Goal: Task Accomplishment & Management: Manage account settings

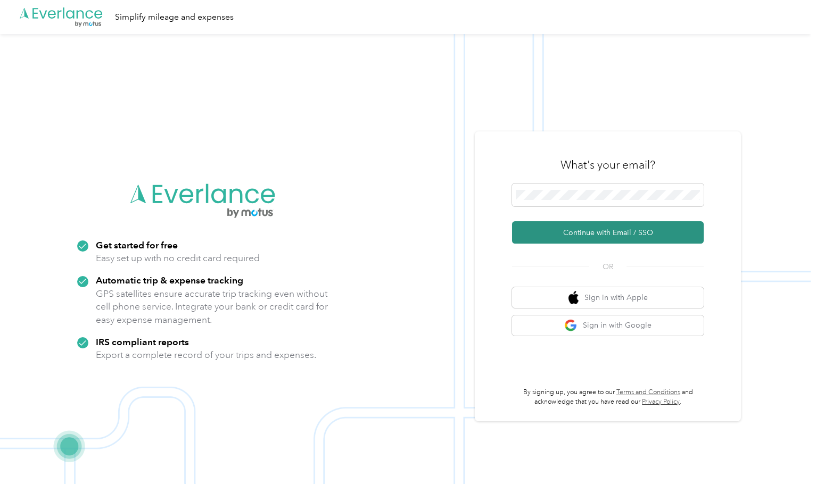
click at [604, 228] on button "Continue with Email / SSO" at bounding box center [608, 232] width 192 height 22
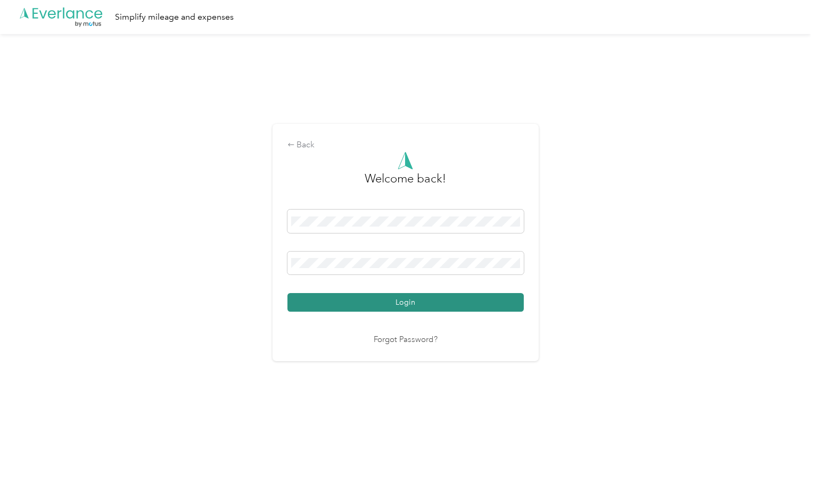
click at [396, 297] on button "Login" at bounding box center [405, 302] width 236 height 19
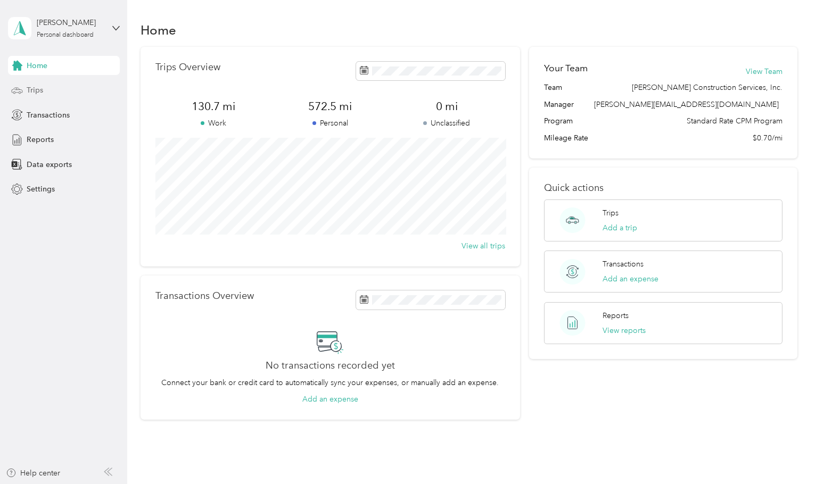
click at [47, 95] on div "Trips" at bounding box center [64, 90] width 112 height 19
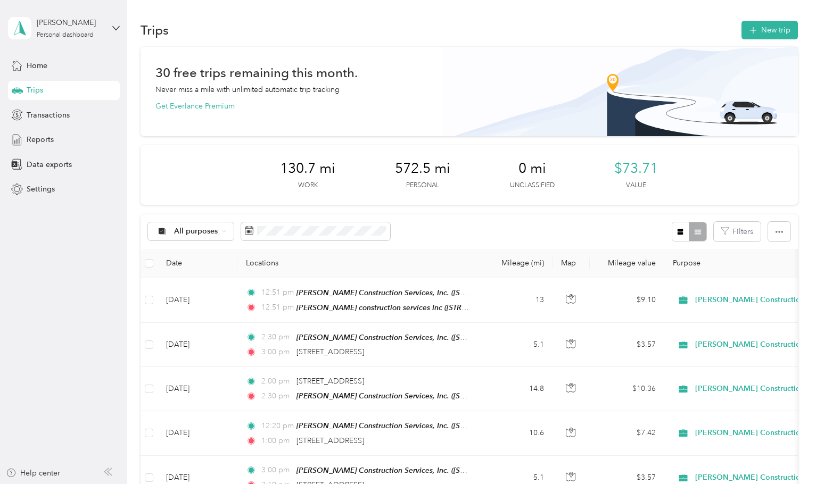
click at [781, 28] on button "New trip" at bounding box center [769, 30] width 56 height 19
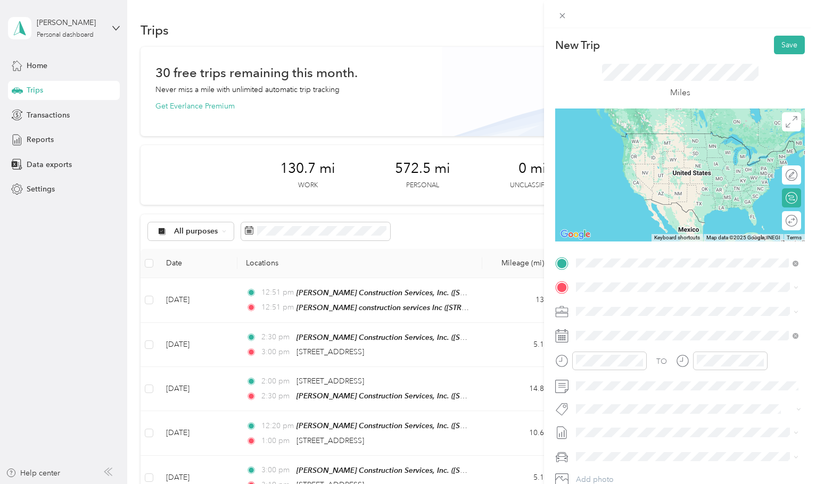
click at [667, 321] on span "[STREET_ADDRESS][PERSON_NAME]" at bounding box center [659, 316] width 127 height 9
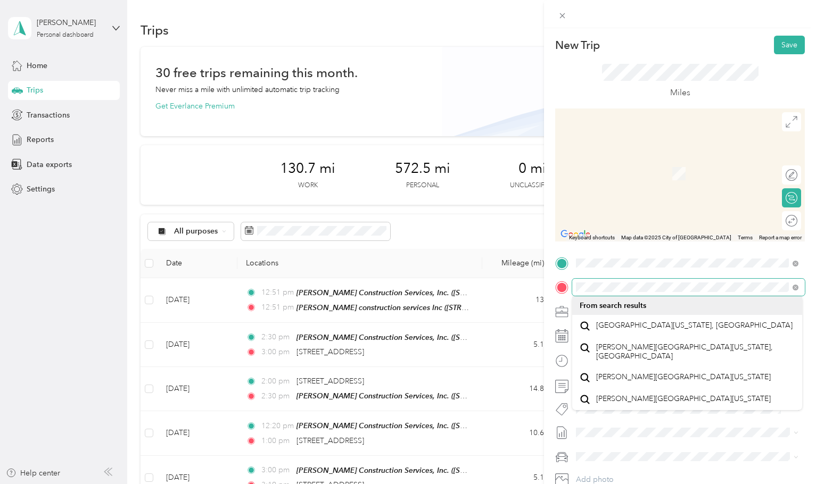
click at [547, 285] on form "New Trip Save This trip cannot be edited because it is either under review, app…" at bounding box center [680, 274] width 272 height 476
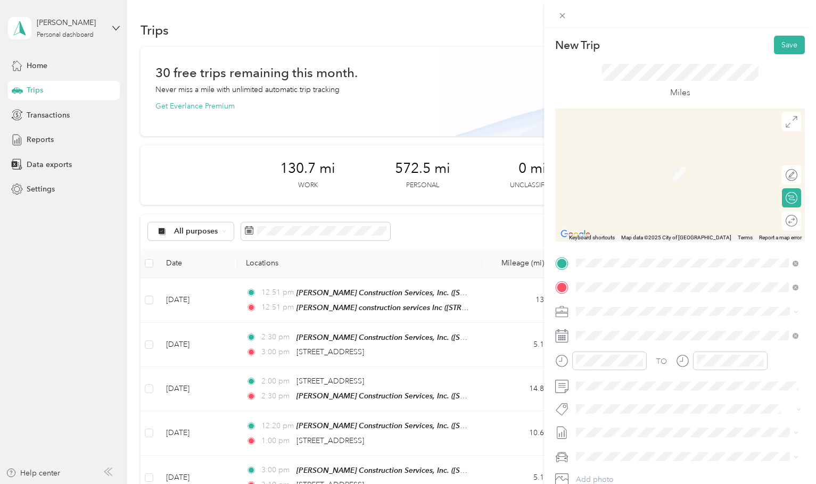
click at [710, 329] on span "[STREET_ADDRESS][PERSON_NAME][US_STATE]" at bounding box center [678, 326] width 165 height 10
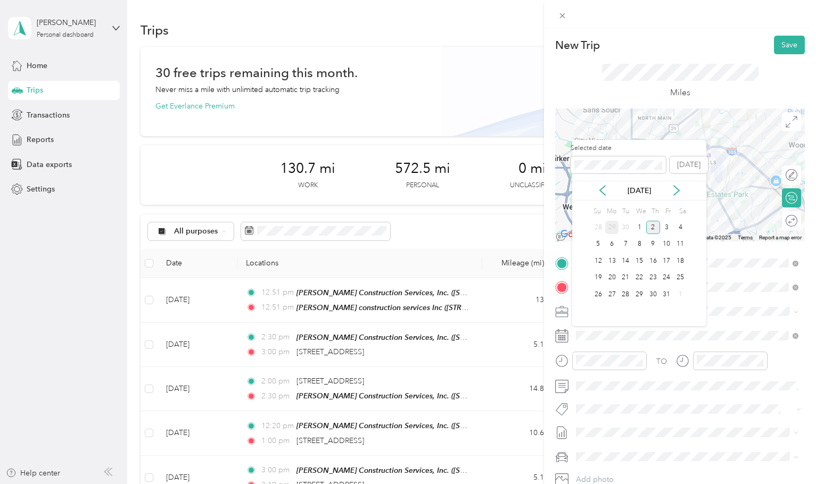
click at [607, 230] on div "29" at bounding box center [612, 227] width 14 height 13
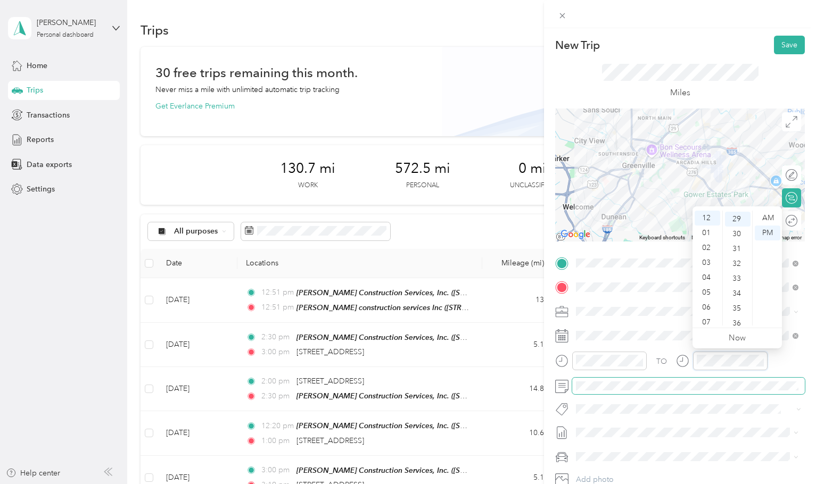
scroll to position [14, 0]
click at [738, 238] on div "30" at bounding box center [738, 234] width 26 height 15
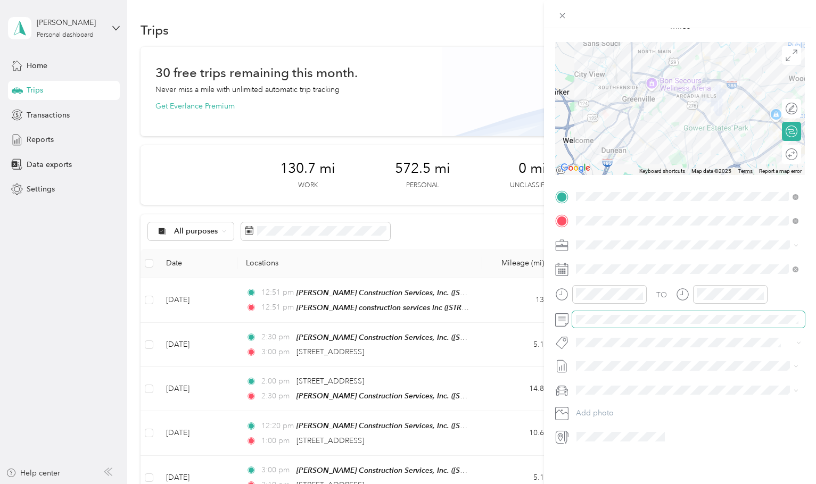
scroll to position [0, 0]
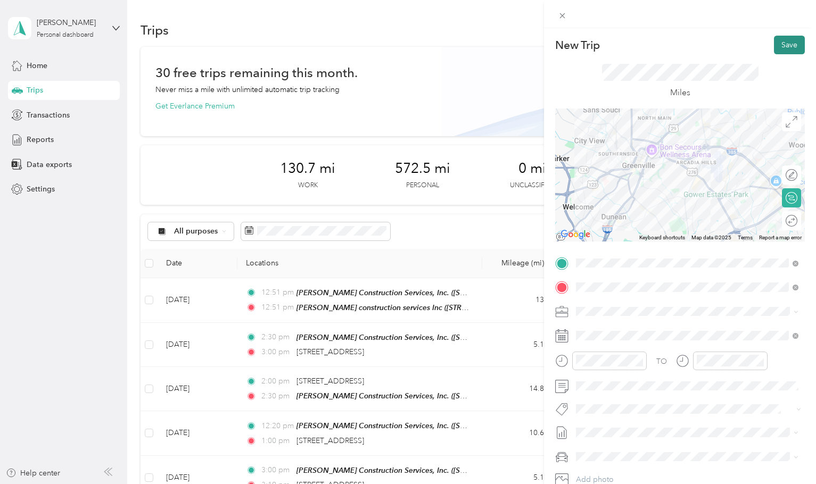
click at [782, 44] on button "Save" at bounding box center [789, 45] width 31 height 19
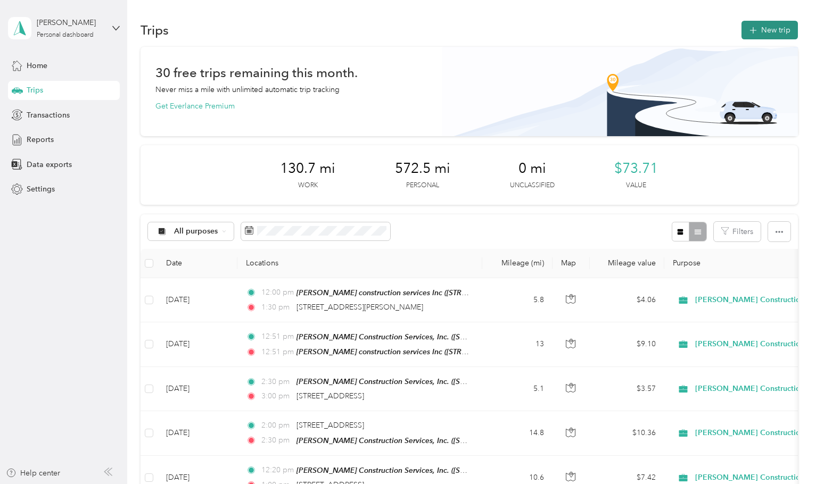
click at [759, 35] on button "New trip" at bounding box center [769, 30] width 56 height 19
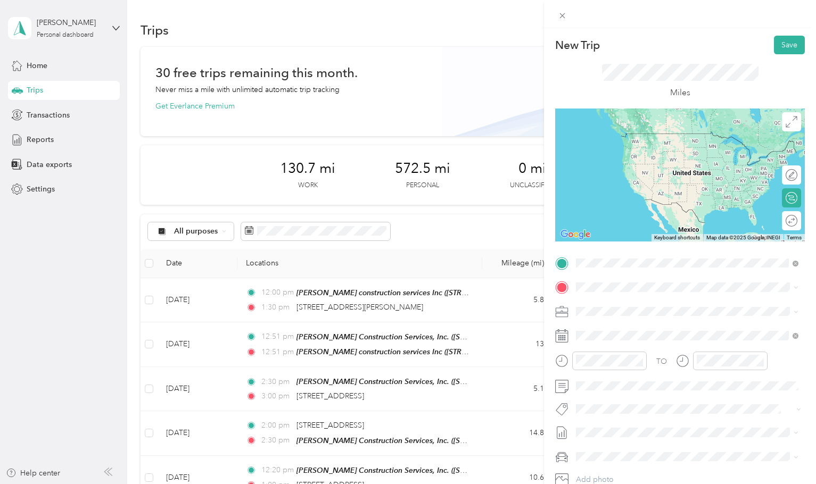
click at [648, 305] on span "[STREET_ADDRESS][PERSON_NAME][US_STATE]" at bounding box center [678, 301] width 165 height 10
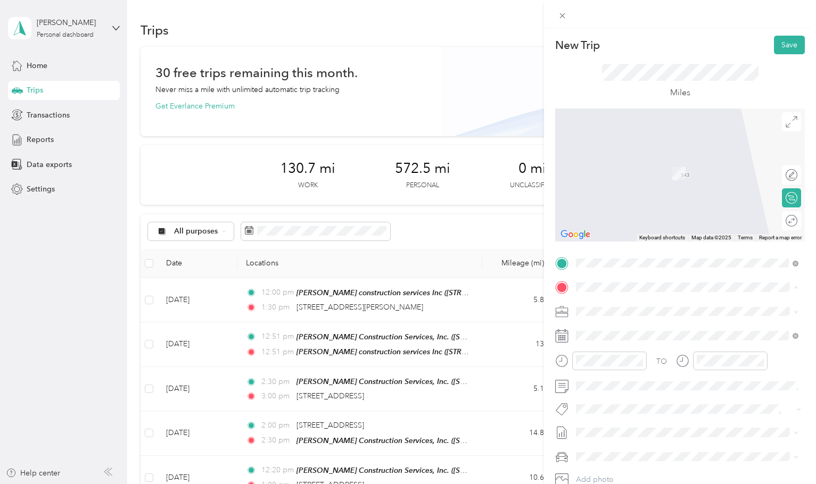
click at [654, 338] on span "[STREET_ADDRESS][PERSON_NAME]" at bounding box center [659, 341] width 127 height 9
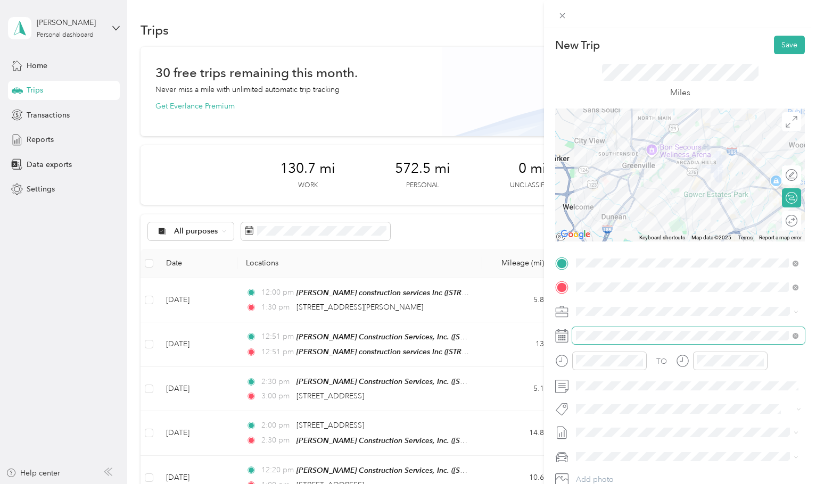
click at [634, 328] on span at bounding box center [688, 335] width 233 height 17
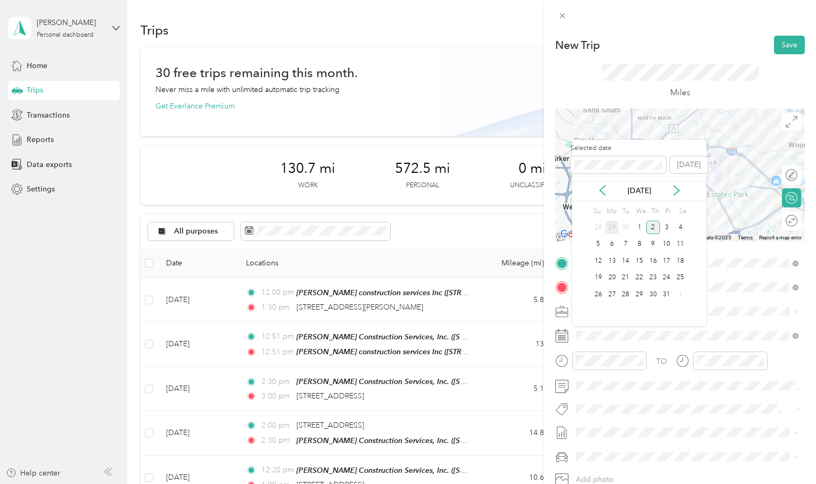
click at [611, 230] on div "29" at bounding box center [612, 227] width 14 height 13
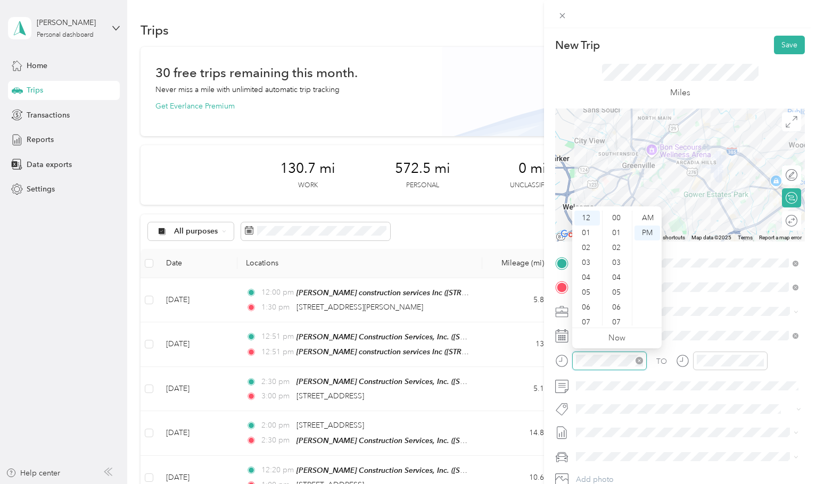
scroll to position [491, 0]
click at [589, 229] on div "01" at bounding box center [587, 233] width 26 height 15
click at [621, 264] on div "30" at bounding box center [617, 267] width 26 height 15
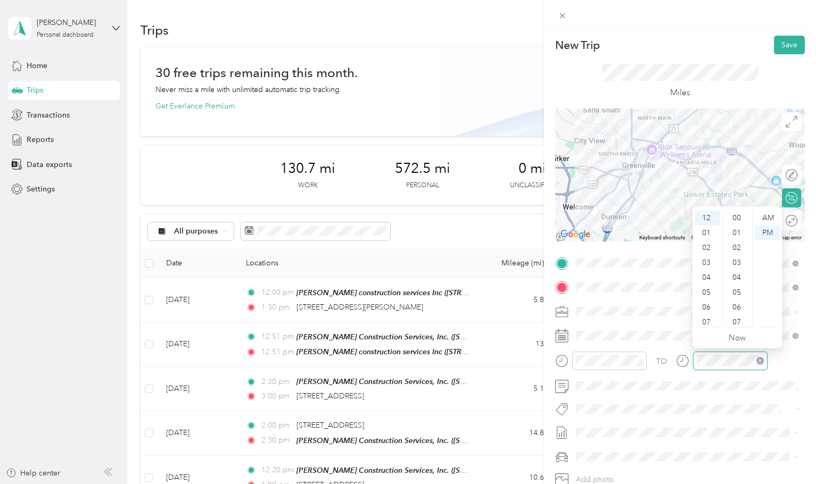
scroll to position [491, 0]
click at [703, 231] on div "01" at bounding box center [707, 233] width 26 height 15
click at [740, 229] on div "30" at bounding box center [738, 228] width 26 height 15
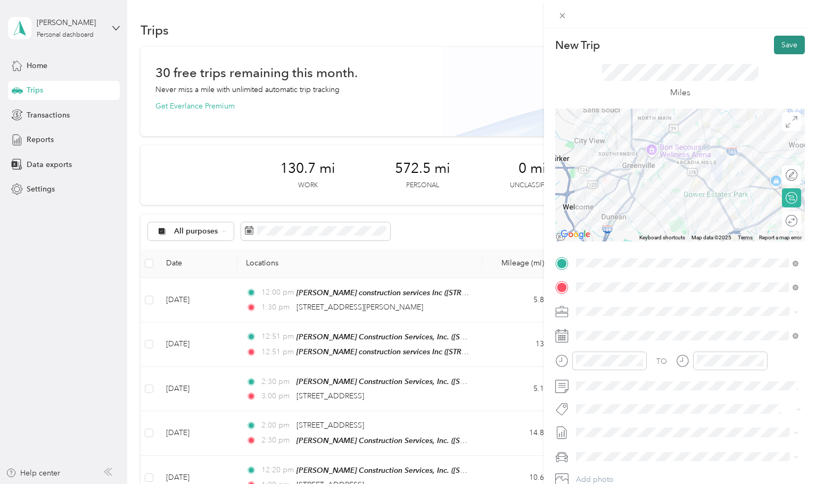
click at [785, 48] on button "Save" at bounding box center [789, 45] width 31 height 19
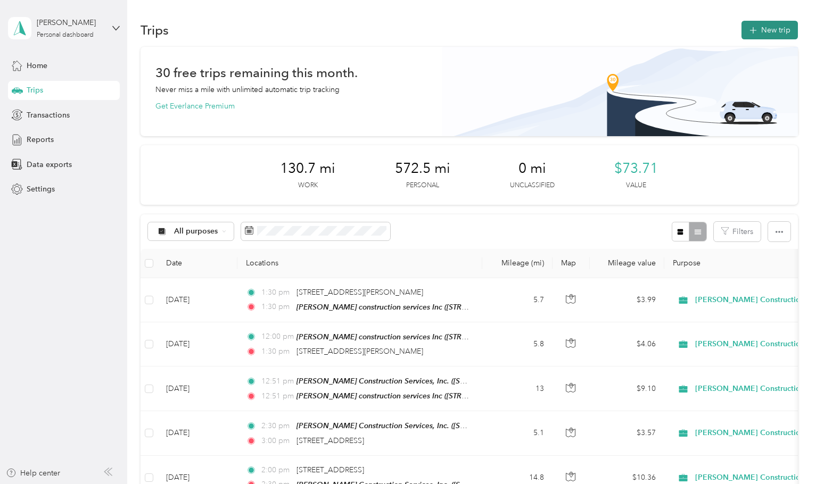
click at [776, 34] on button "New trip" at bounding box center [769, 30] width 56 height 19
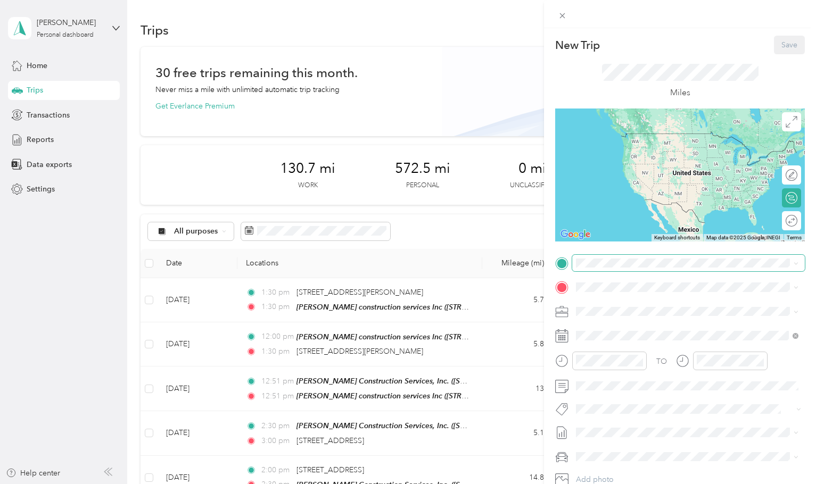
click at [632, 269] on span at bounding box center [688, 263] width 233 height 17
click at [627, 318] on span "[STREET_ADDRESS][PERSON_NAME]" at bounding box center [659, 316] width 127 height 9
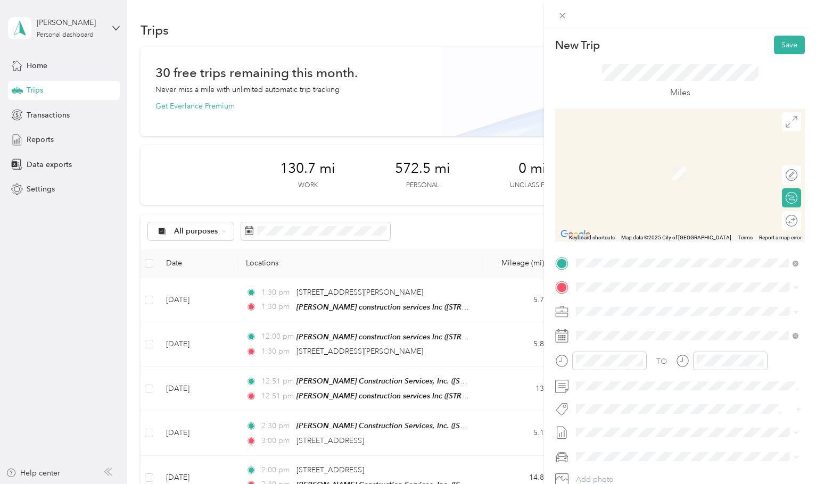
drag, startPoint x: 624, startPoint y: 305, endPoint x: 697, endPoint y: 325, distance: 76.2
click at [697, 325] on span "[STREET_ADDRESS][PERSON_NAME][US_STATE]" at bounding box center [678, 324] width 165 height 10
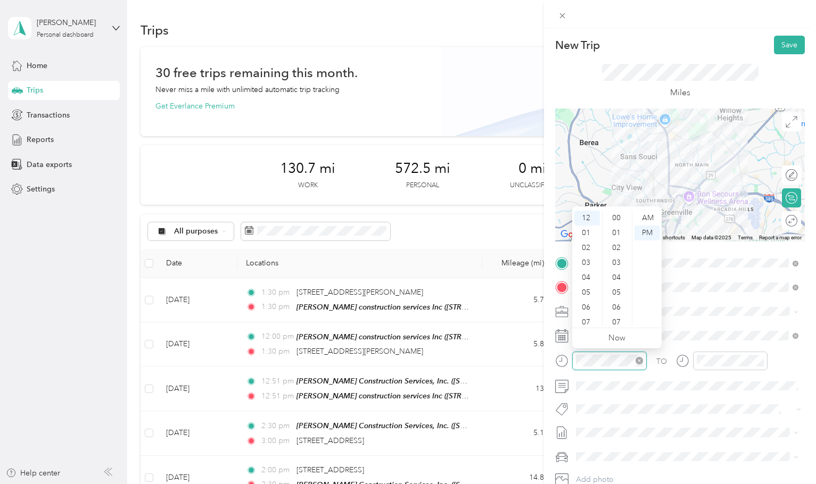
scroll to position [505, 0]
click at [592, 265] on div "03" at bounding box center [587, 262] width 26 height 15
click at [618, 233] on div "35" at bounding box center [617, 234] width 26 height 15
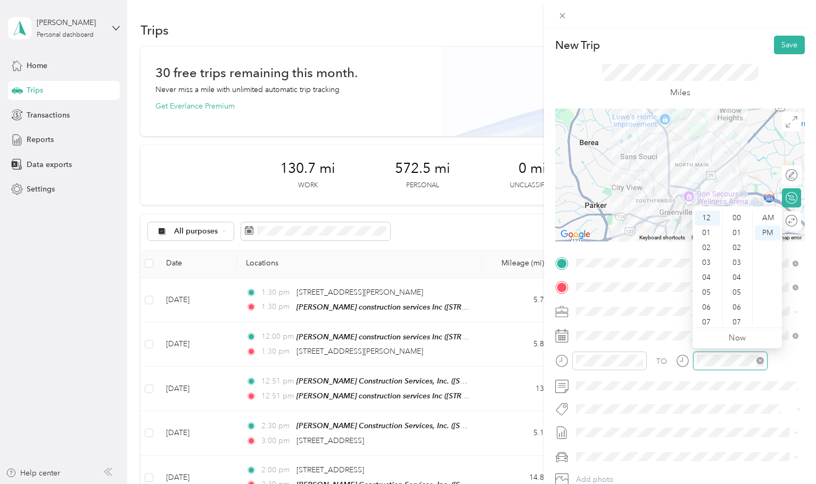
scroll to position [505, 0]
click at [706, 279] on div "04" at bounding box center [707, 277] width 26 height 15
click at [736, 220] on div "00" at bounding box center [738, 218] width 26 height 15
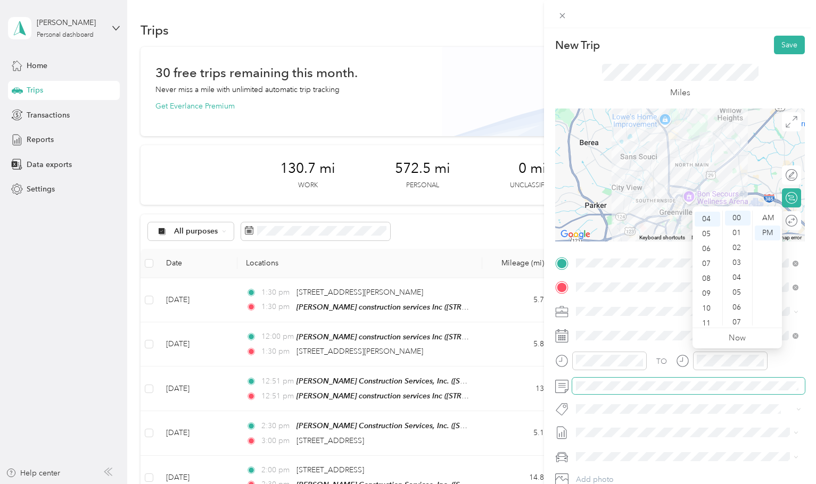
click at [602, 380] on span at bounding box center [688, 386] width 233 height 17
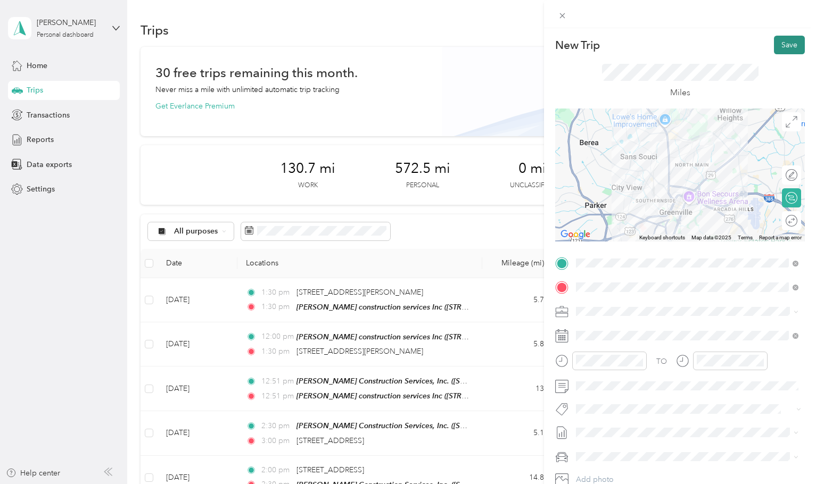
click at [792, 49] on button "Save" at bounding box center [789, 45] width 31 height 19
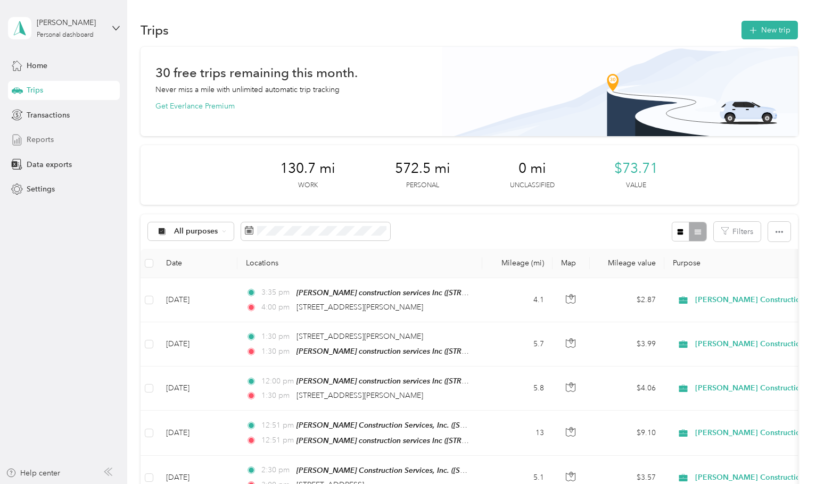
click at [66, 144] on div "Reports" at bounding box center [64, 139] width 112 height 19
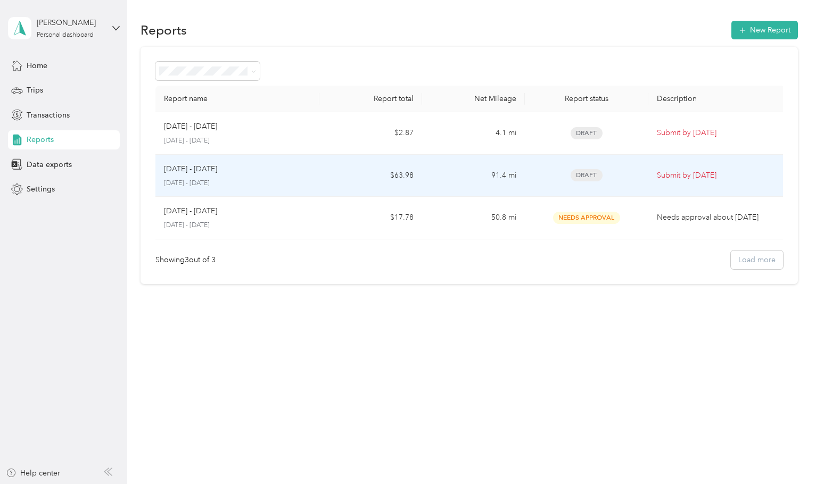
click at [696, 175] on p "Submit by [DATE]" at bounding box center [717, 176] width 120 height 12
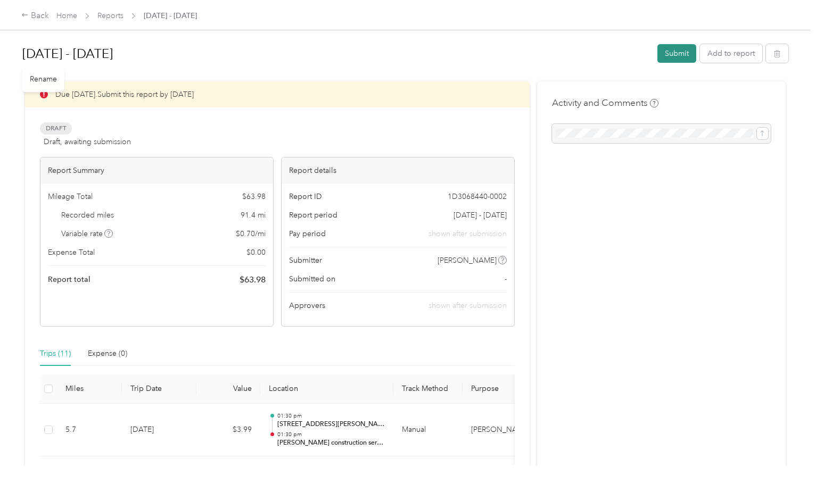
click at [679, 54] on button "Submit" at bounding box center [676, 53] width 39 height 19
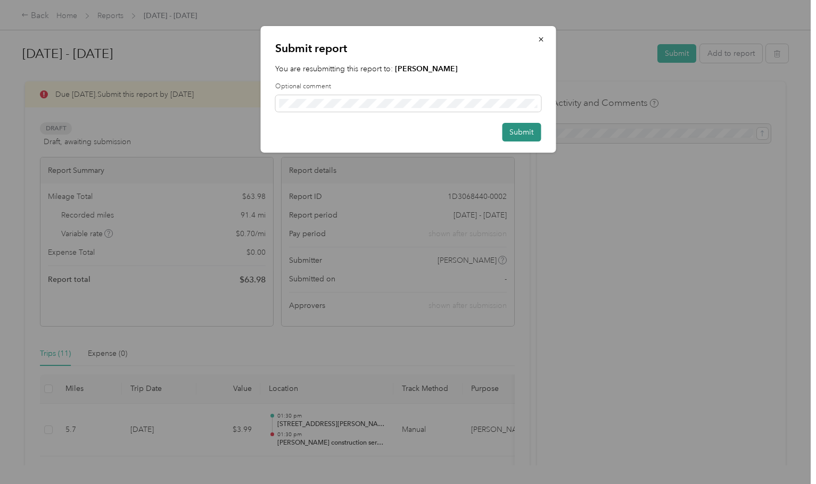
click at [521, 137] on button "Submit" at bounding box center [521, 132] width 39 height 19
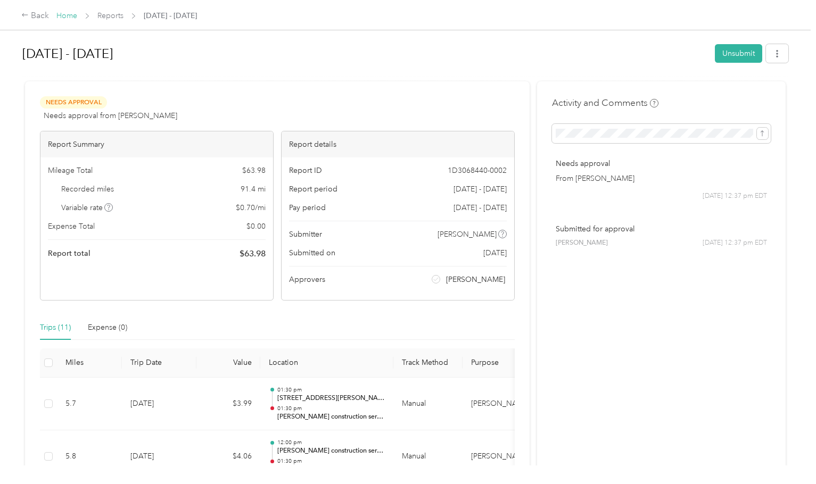
click at [70, 16] on link "Home" at bounding box center [66, 15] width 21 height 9
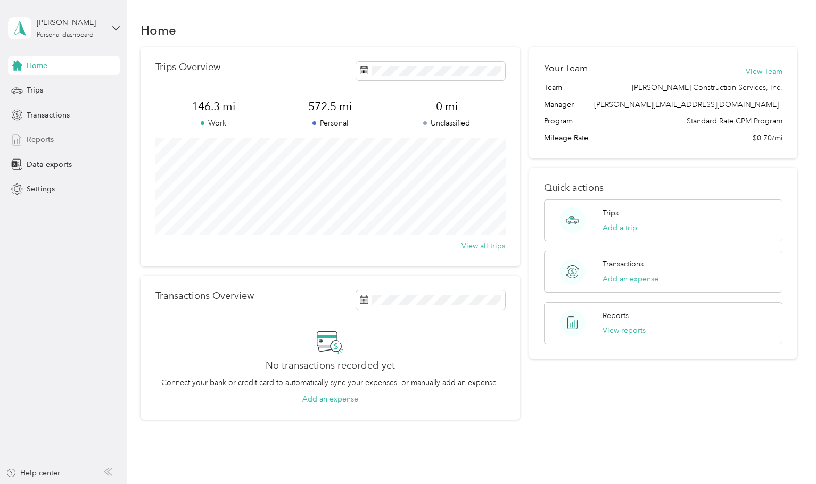
click at [63, 141] on div "Reports" at bounding box center [64, 139] width 112 height 19
